Goal: Information Seeking & Learning: Learn about a topic

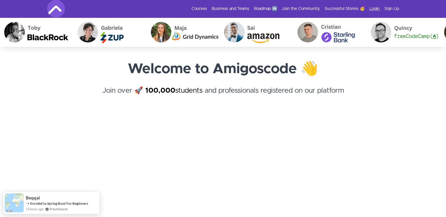
click at [373, 9] on link "Login" at bounding box center [374, 9] width 10 height 6
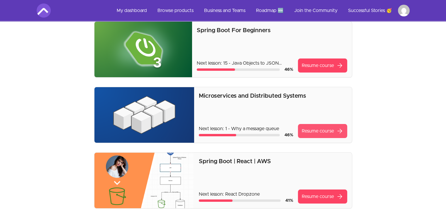
scroll to position [59, 0]
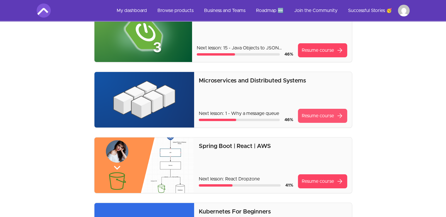
click at [317, 117] on link "Resume course arrow_forward" at bounding box center [322, 116] width 49 height 14
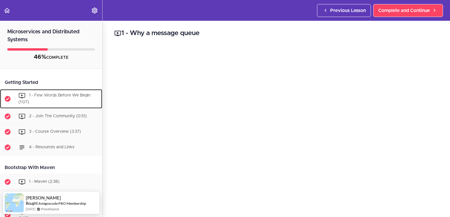
click at [57, 92] on div "1 - Few Words Before We Begin (1:07)" at bounding box center [58, 98] width 87 height 19
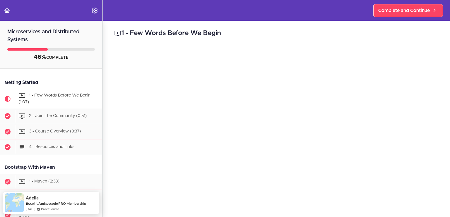
click at [109, 53] on div "1 - Few Words Before We Begin Complete and Continue 1 - Follow us on LinkedIn 2…" at bounding box center [276, 119] width 347 height 197
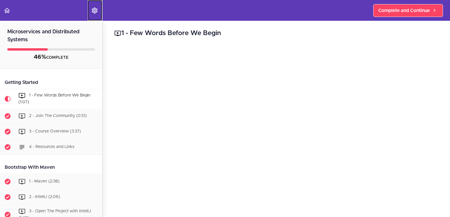
click at [93, 10] on icon "Settings Menu" at bounding box center [94, 10] width 7 height 7
click at [130, 13] on header "Autoplay Autocomplete Previous Lesson Complete and Continue" at bounding box center [225, 10] width 450 height 21
click at [94, 12] on use "Settings Menu" at bounding box center [95, 11] width 6 height 6
click at [107, 59] on div "1 - Few Words Before We Begin Complete and Continue 1 - Follow us on LinkedIn 2…" at bounding box center [276, 119] width 347 height 197
click at [96, 11] on icon "Settings Menu" at bounding box center [94, 10] width 7 height 7
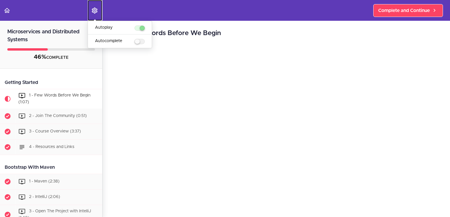
click at [96, 11] on icon "Settings Menu" at bounding box center [94, 10] width 7 height 7
